Goal: Information Seeking & Learning: Learn about a topic

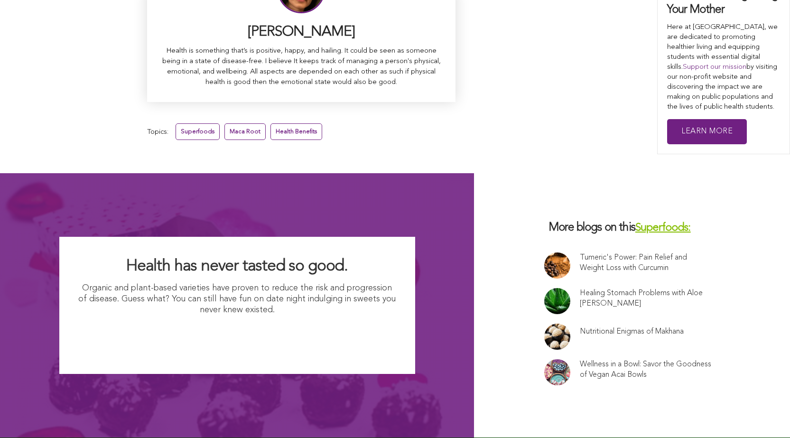
scroll to position [6130, 0]
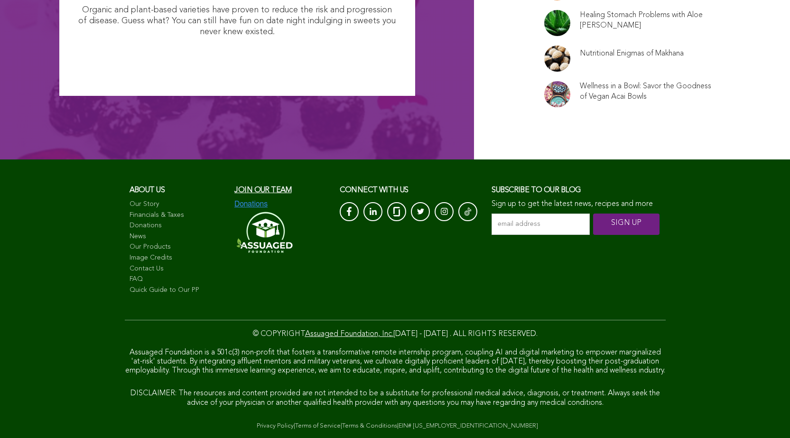
click at [129, 253] on link "Image Credits" at bounding box center [177, 257] width 96 height 9
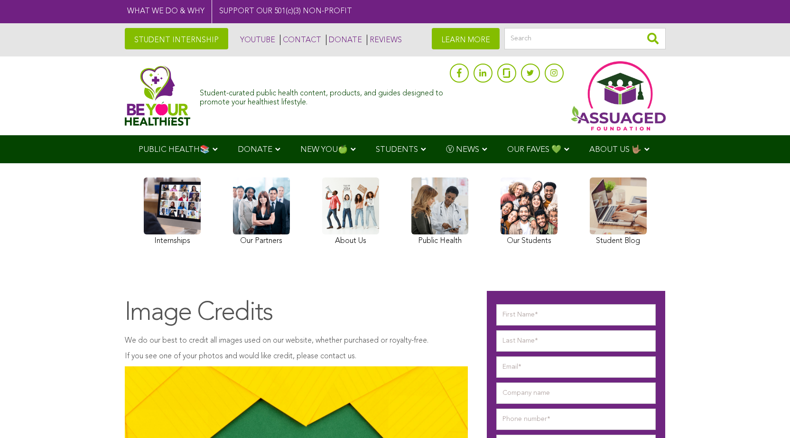
click at [125, 96] on img at bounding box center [158, 95] width 66 height 60
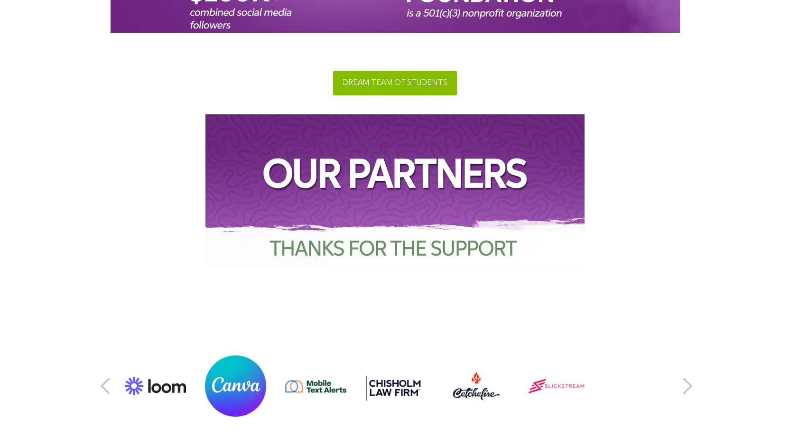
scroll to position [4047, 0]
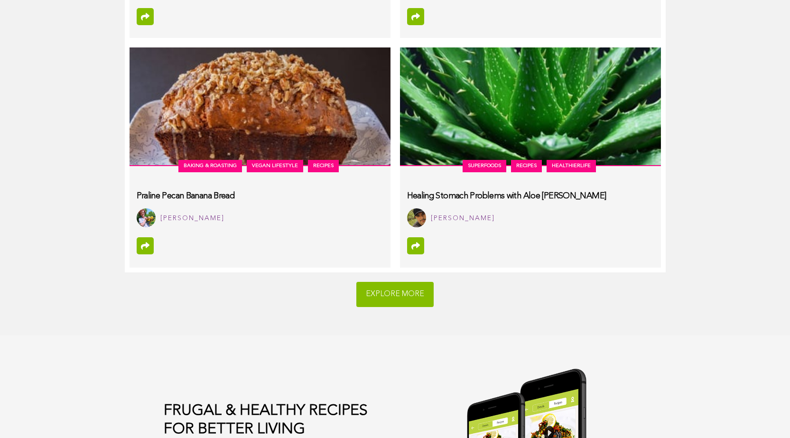
scroll to position [4855, 0]
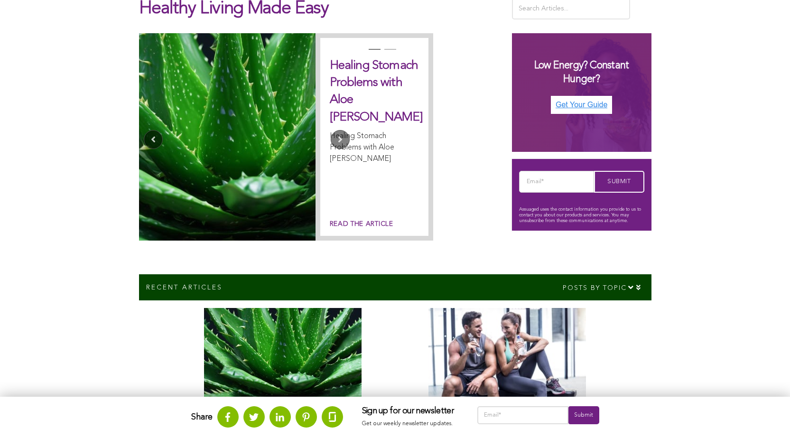
scroll to position [139, 0]
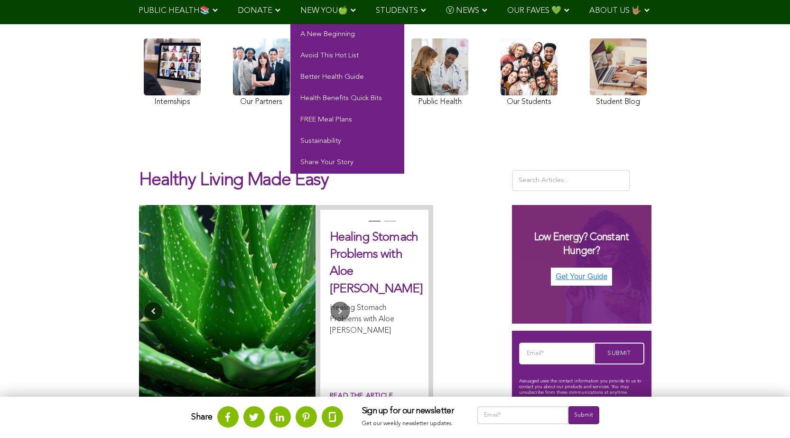
click at [300, 14] on span "NEW YOU🍏" at bounding box center [323, 11] width 47 height 8
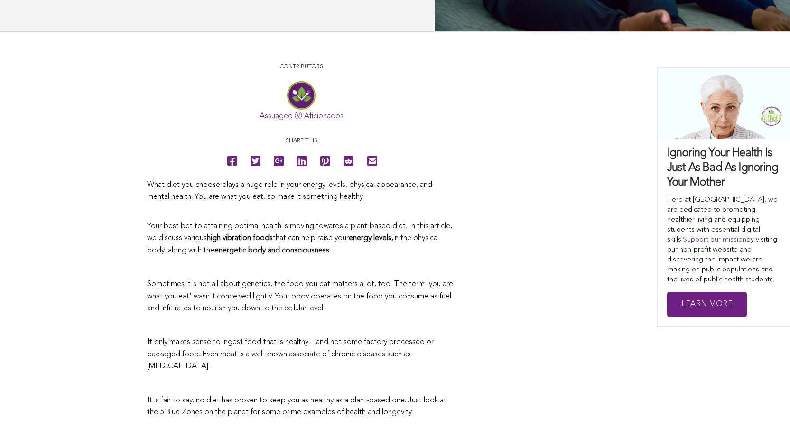
scroll to position [404, 0]
